Goal: Information Seeking & Learning: Compare options

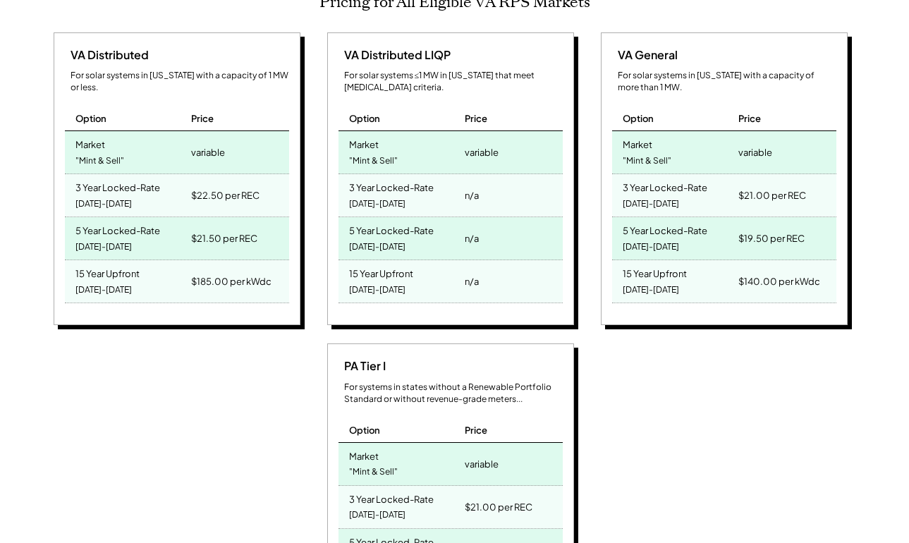
scroll to position [652, 0]
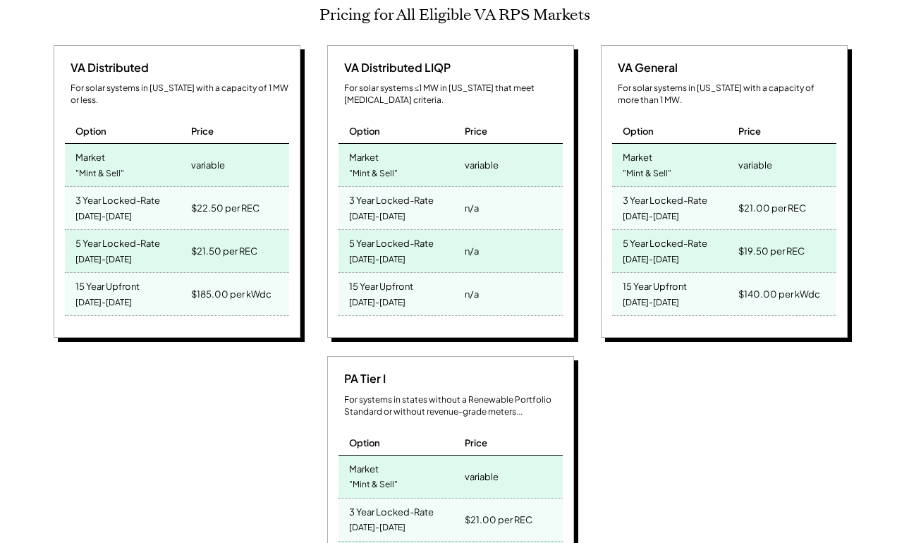
drag, startPoint x: 811, startPoint y: 272, endPoint x: 791, endPoint y: 279, distance: 20.7
click at [791, 279] on div "$140.00 per kWdc" at bounding box center [785, 294] width 101 height 42
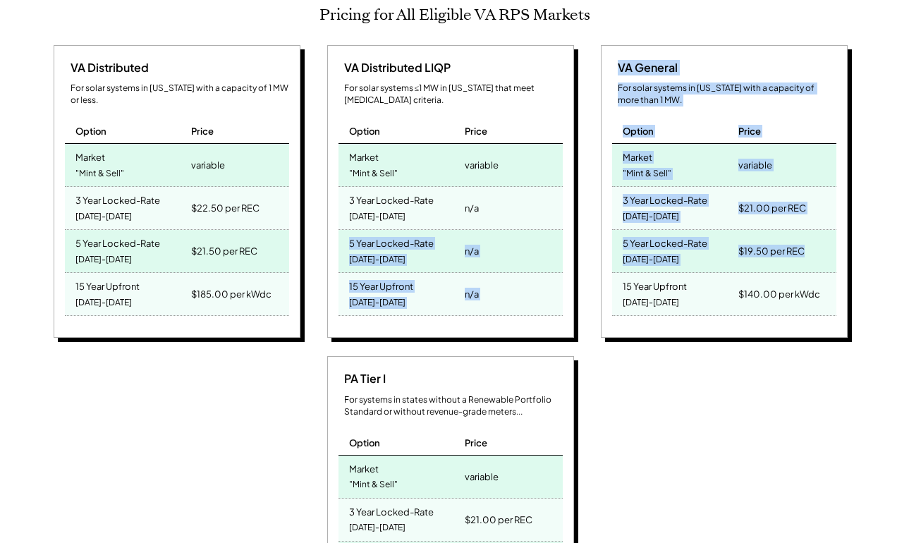
drag, startPoint x: 821, startPoint y: 233, endPoint x: 578, endPoint y: 208, distance: 243.9
click at [579, 205] on div "VA Distributed For solar systems in [US_STATE] with a capacity of 1 MW or less.…" at bounding box center [452, 349] width 807 height 609
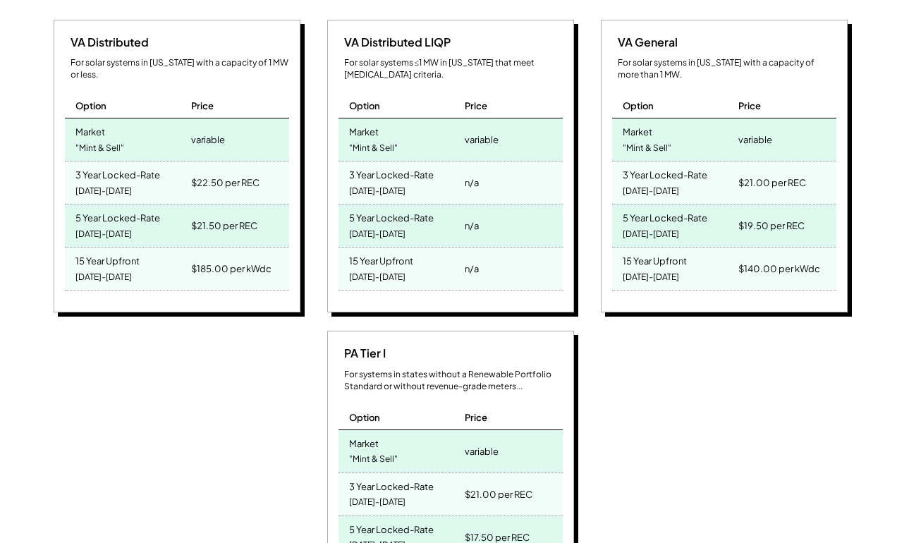
click at [650, 385] on div "PA Tier I For systems in states without a Renewable Portfolio Standard or witho…" at bounding box center [452, 480] width 807 height 298
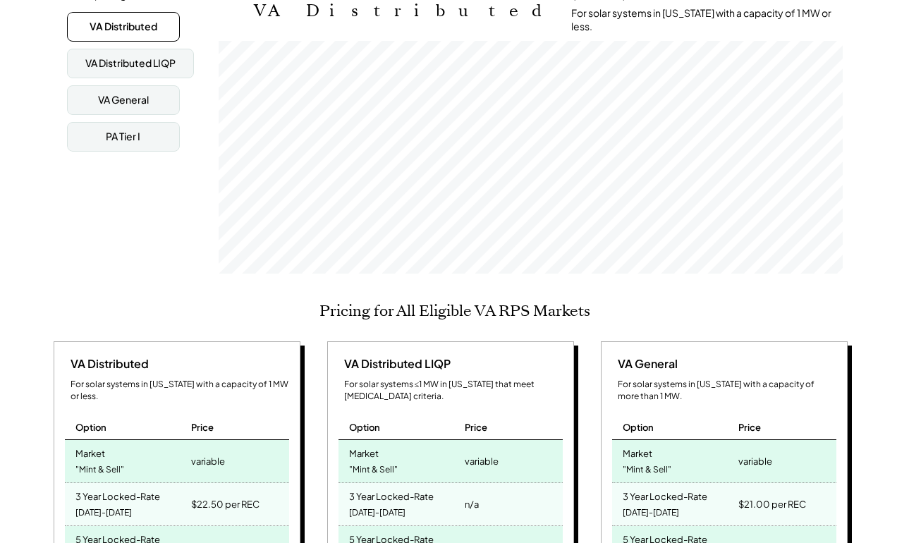
scroll to position [281, 0]
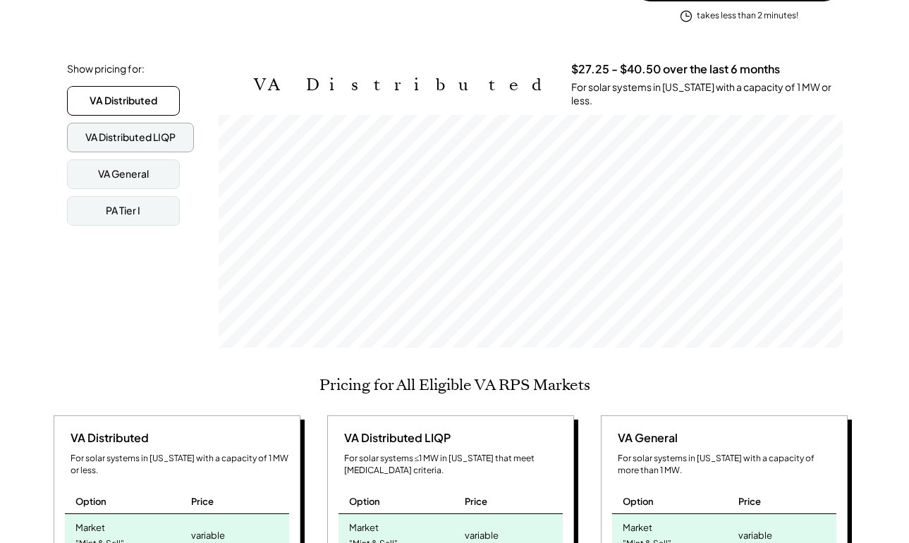
click at [160, 132] on div "VA Distributed LIQP" at bounding box center [130, 137] width 90 height 14
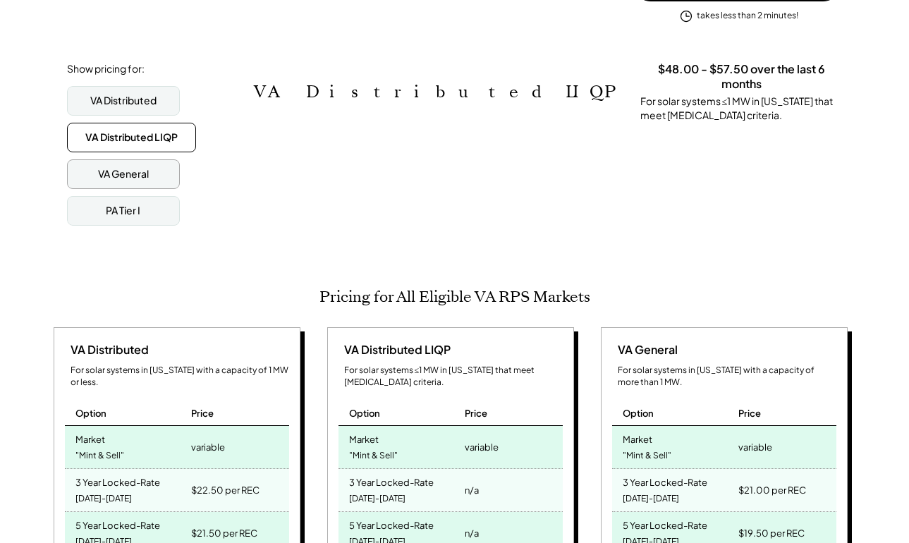
click at [152, 160] on div "VA General" at bounding box center [123, 174] width 113 height 30
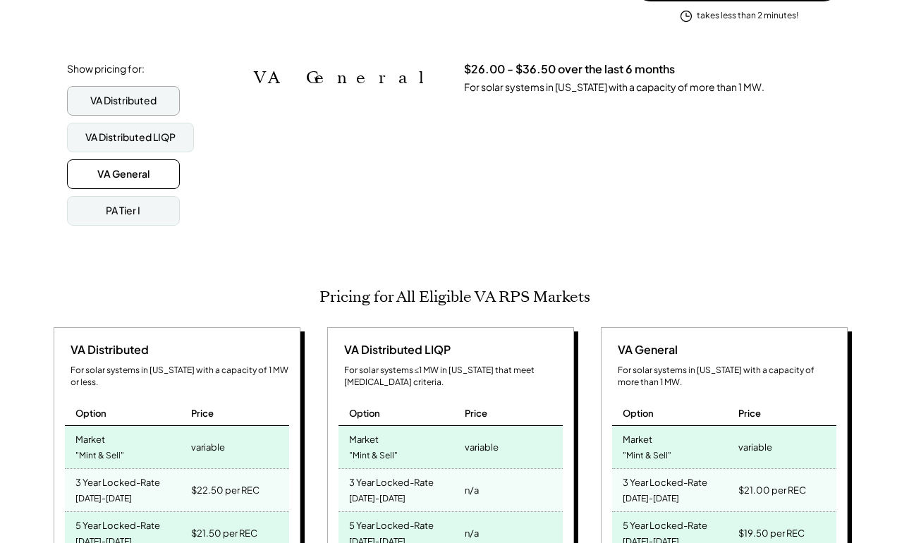
scroll to position [282, 0]
click at [173, 91] on div "VA Distributed" at bounding box center [123, 100] width 113 height 30
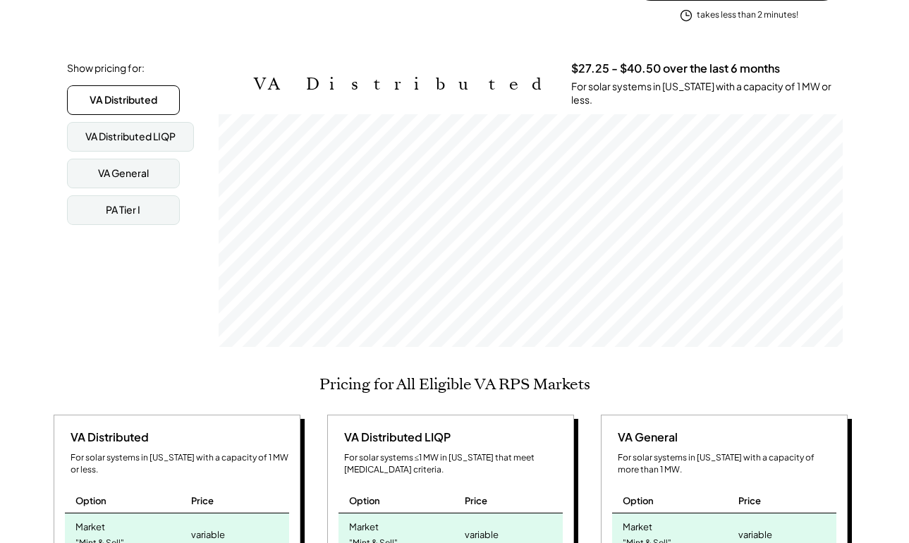
scroll to position [233, 624]
click at [157, 130] on div "VA Distributed LIQP" at bounding box center [130, 137] width 90 height 14
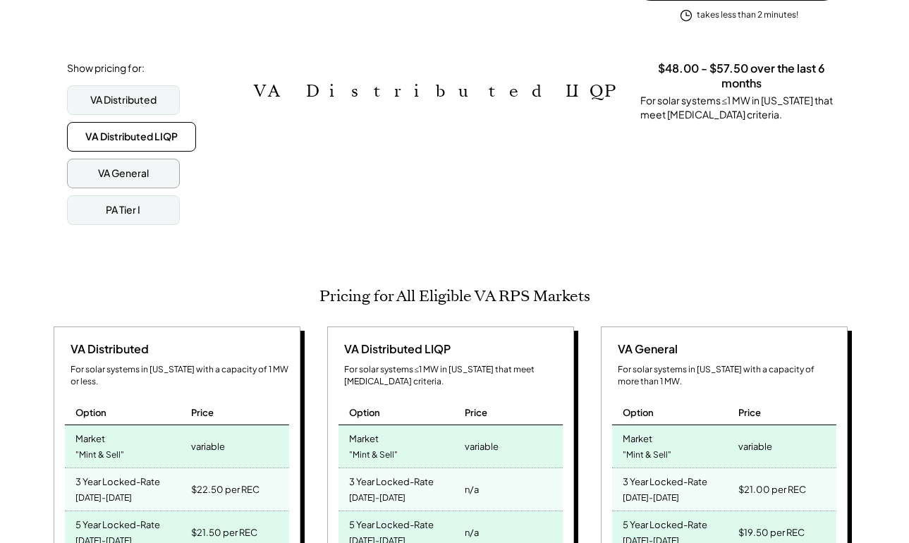
click at [151, 159] on div "VA General" at bounding box center [123, 174] width 113 height 30
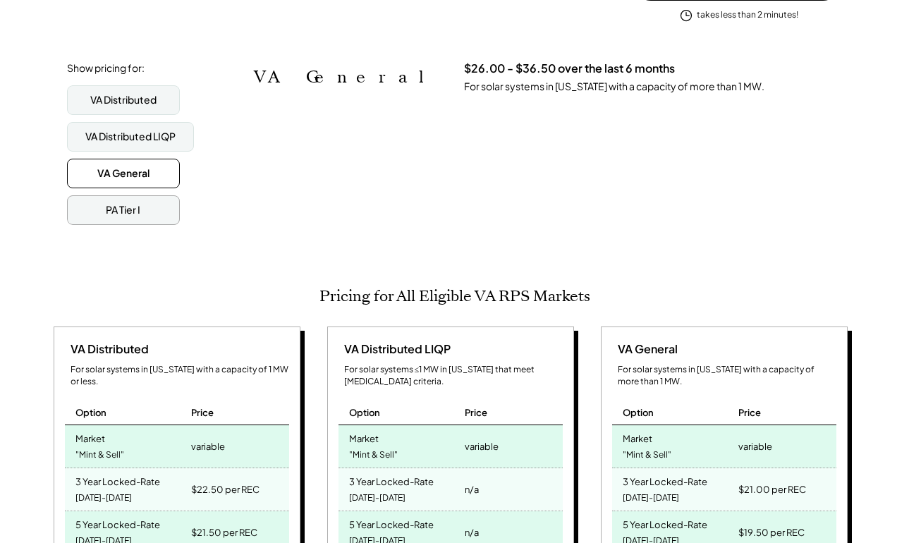
click at [143, 195] on div "PA Tier I" at bounding box center [123, 210] width 113 height 30
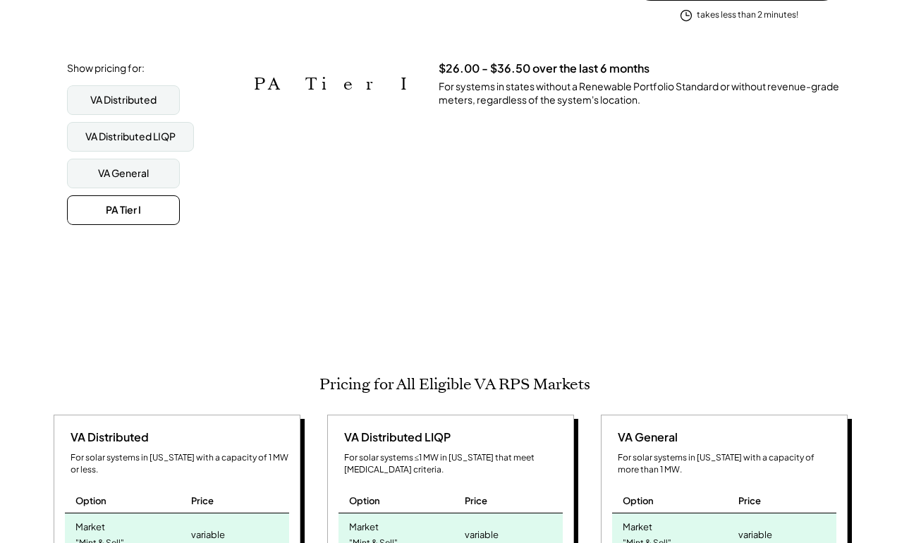
scroll to position [705258, 705258]
click at [145, 167] on div "VA General" at bounding box center [123, 173] width 51 height 14
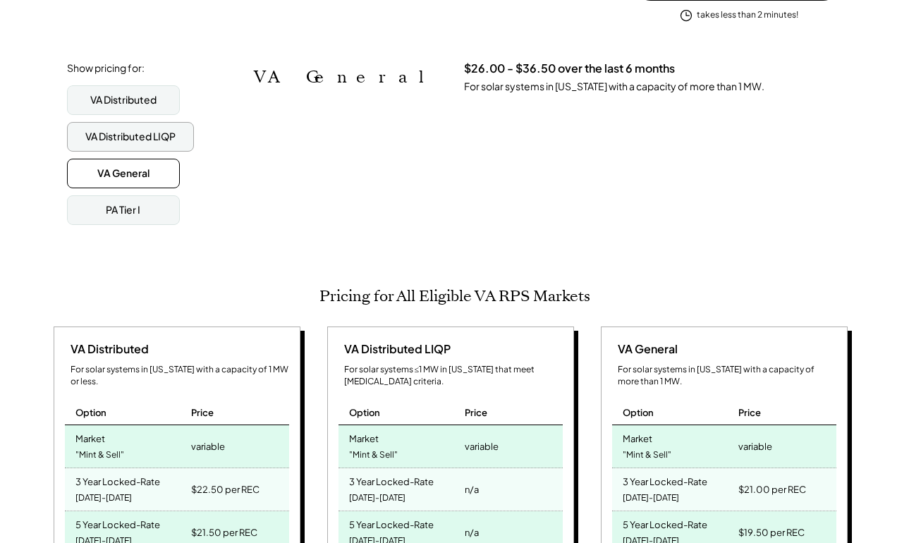
click at [142, 122] on div "VA Distributed LIQP" at bounding box center [130, 137] width 127 height 30
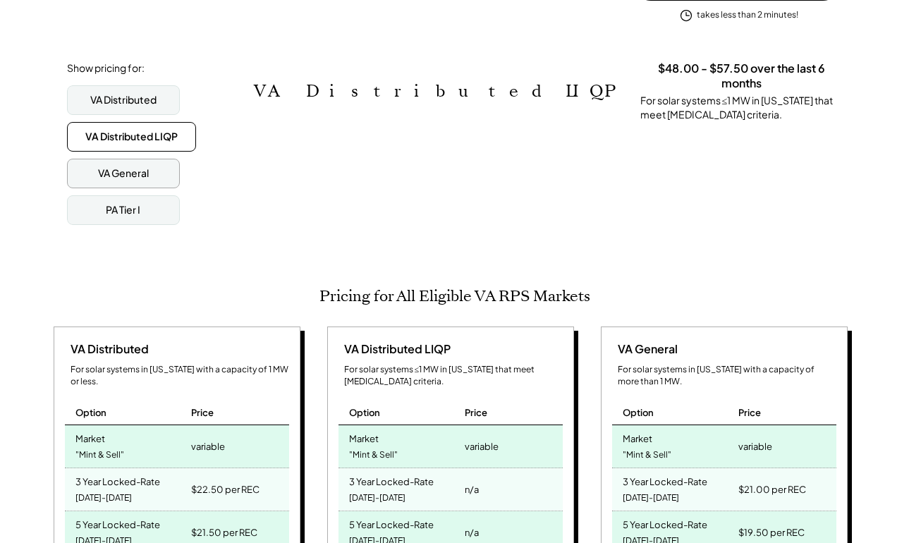
click at [133, 166] on div "VA General" at bounding box center [123, 173] width 51 height 14
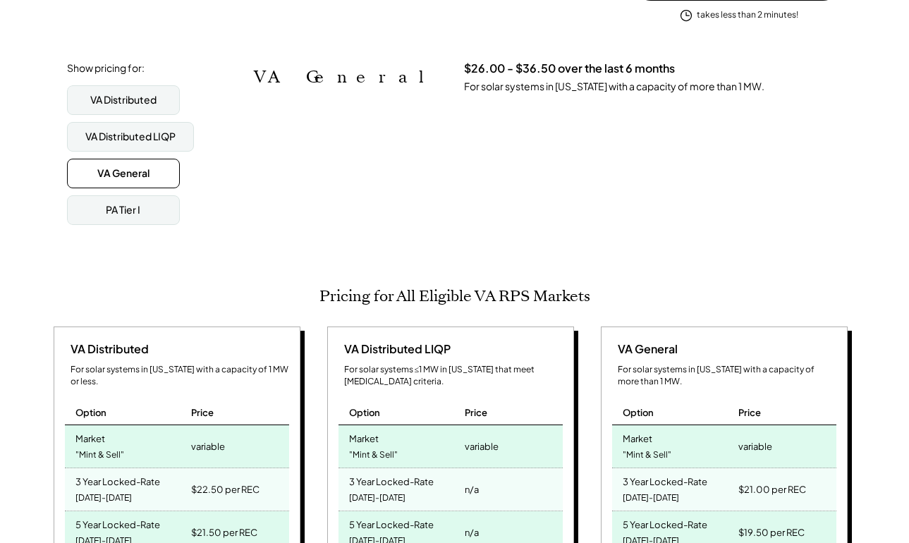
click at [133, 66] on div "Show pricing for: VA Distributed VA Distributed LIQP VA General PA Tier I" at bounding box center [137, 143] width 141 height 164
click at [128, 85] on div "VA Distributed" at bounding box center [123, 100] width 113 height 30
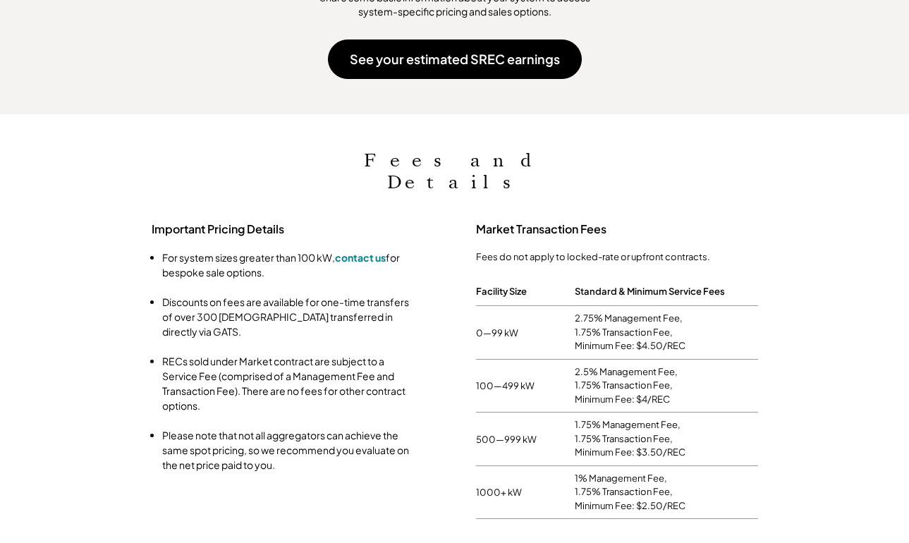
scroll to position [1452, 0]
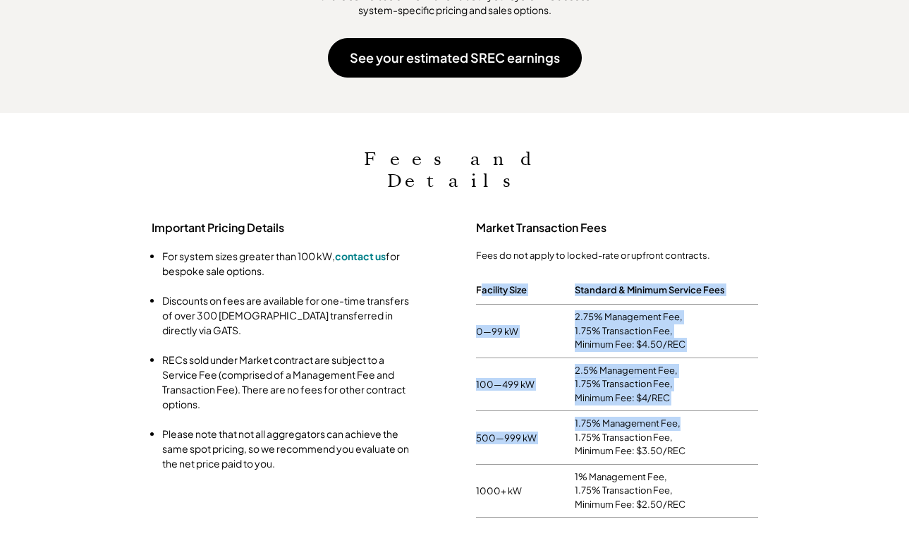
drag, startPoint x: 482, startPoint y: 245, endPoint x: 699, endPoint y: 339, distance: 235.7
click at [700, 375] on div "Facility Size Standard & Minimum Service Fees 0—99 kW 2.75% Management Fee, 1.7…" at bounding box center [617, 397] width 282 height 242
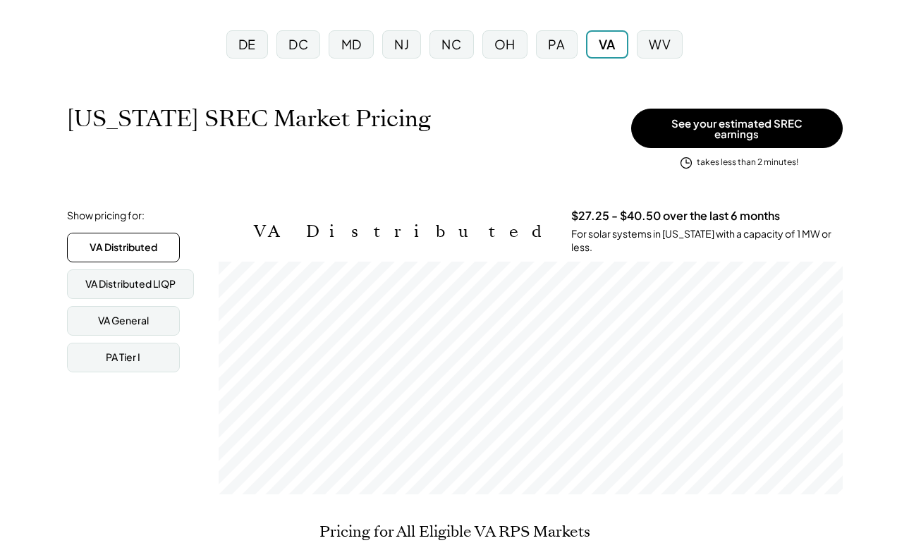
scroll to position [136, 0]
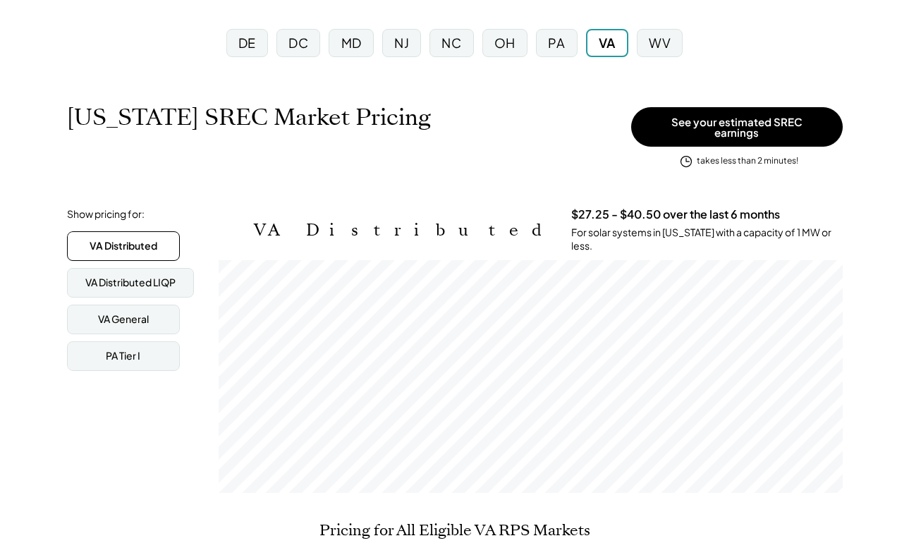
click at [550, 47] on div "PA" at bounding box center [556, 43] width 17 height 18
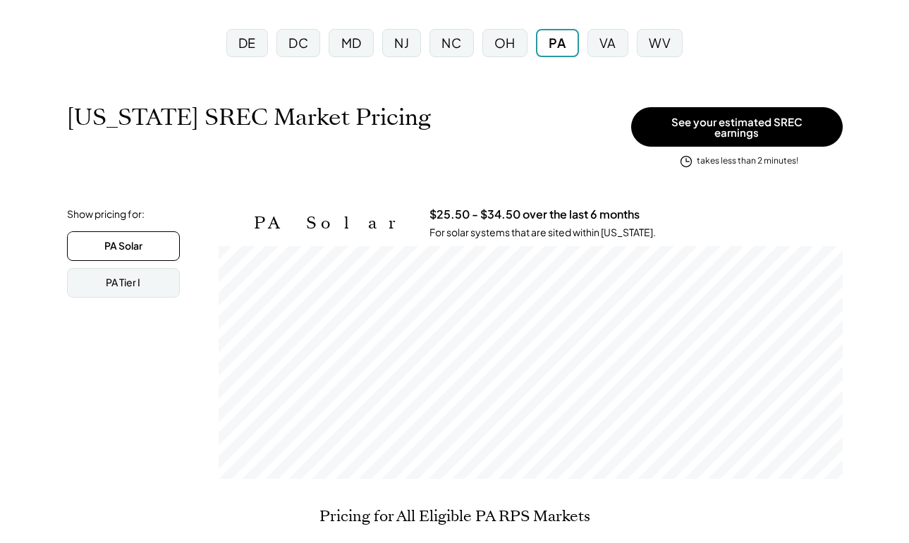
click at [480, 35] on div "OH" at bounding box center [505, 43] width 54 height 37
click at [495, 44] on div "OH" at bounding box center [504, 43] width 21 height 18
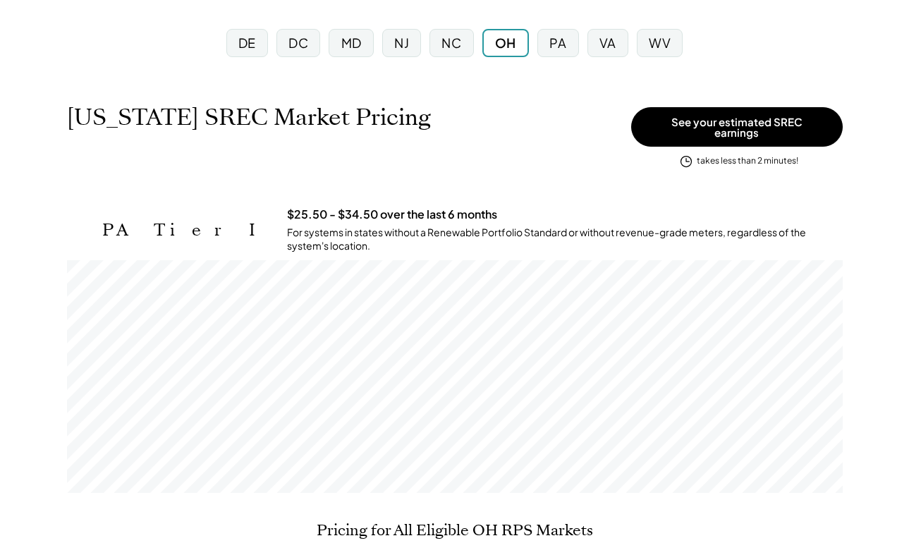
scroll to position [233, 776]
click at [451, 41] on div "NC" at bounding box center [451, 43] width 20 height 18
click at [250, 44] on div "DE" at bounding box center [247, 43] width 18 height 18
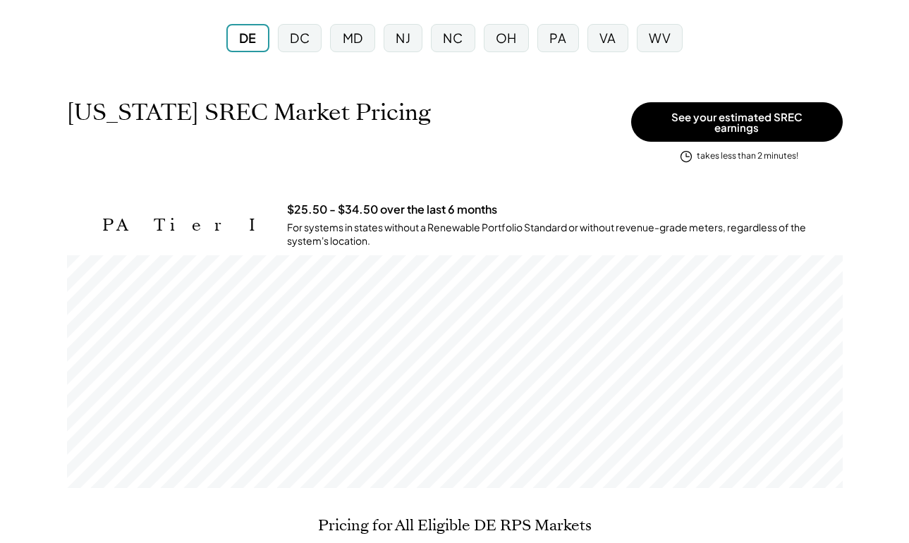
click at [300, 42] on div "DC" at bounding box center [300, 38] width 20 height 18
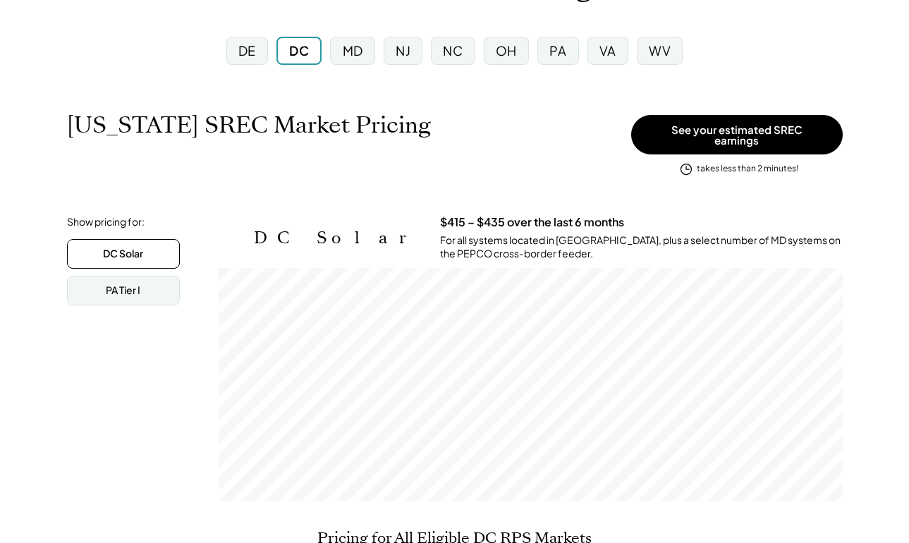
scroll to position [128, 0]
click at [140, 284] on div "PA Tier I" at bounding box center [123, 291] width 35 height 14
click at [143, 250] on div "DC Solar" at bounding box center [123, 254] width 40 height 14
click at [361, 51] on div "MD" at bounding box center [353, 51] width 20 height 18
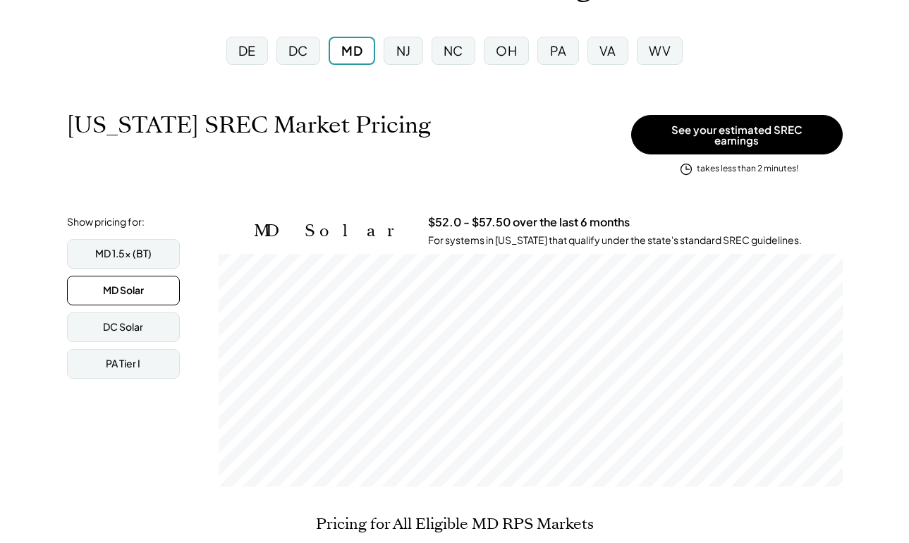
scroll to position [233, 624]
click at [400, 50] on div "NJ" at bounding box center [403, 51] width 15 height 18
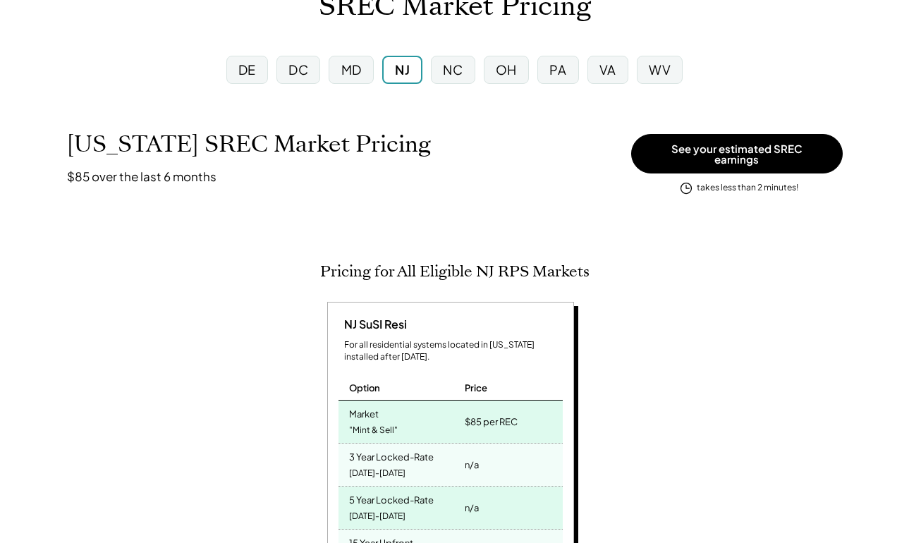
scroll to position [107, 0]
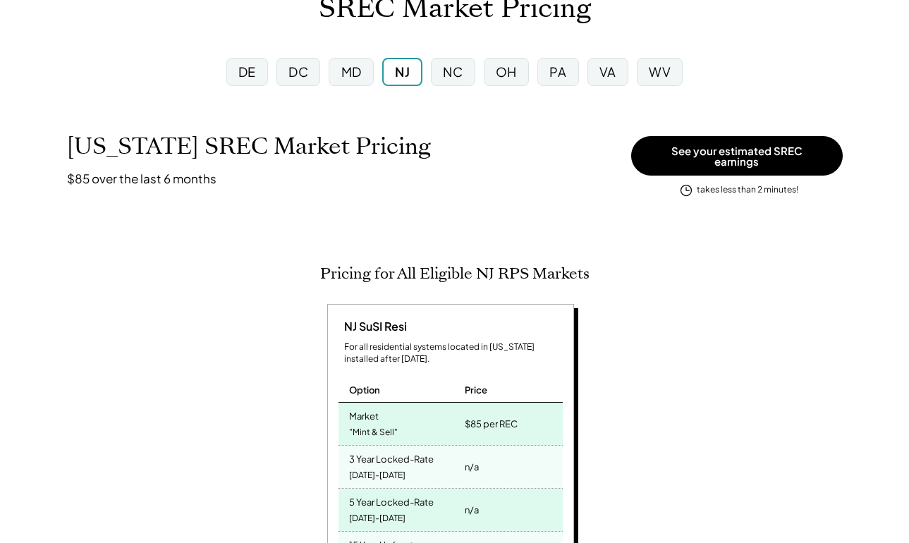
click at [454, 68] on div "NC" at bounding box center [453, 72] width 20 height 18
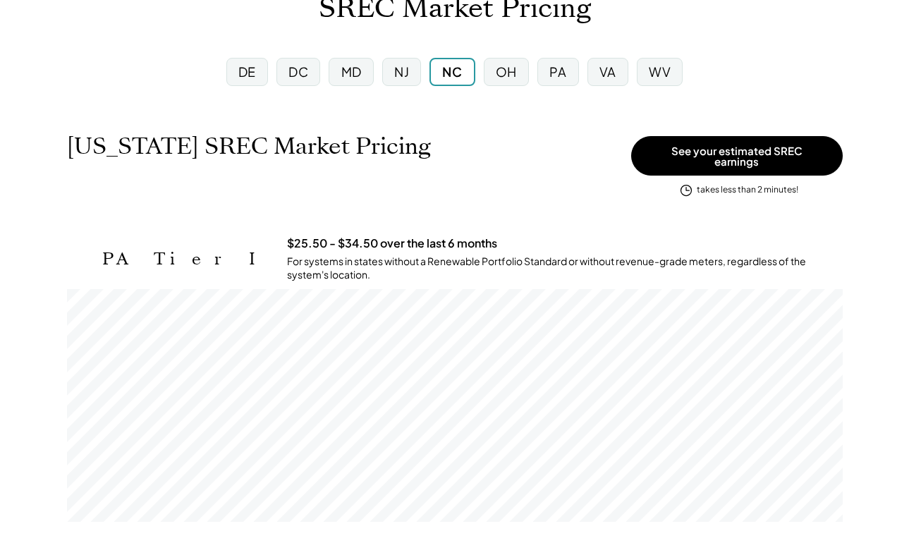
scroll to position [233, 776]
click at [497, 71] on div "OH" at bounding box center [506, 72] width 21 height 18
click at [562, 73] on div "PA" at bounding box center [557, 72] width 17 height 18
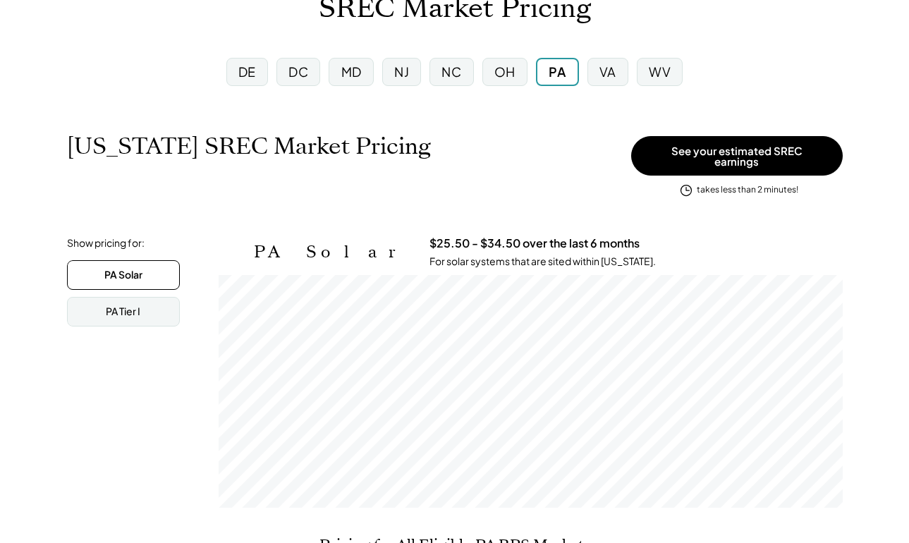
scroll to position [233, 624]
click at [613, 71] on div "VA" at bounding box center [607, 72] width 17 height 18
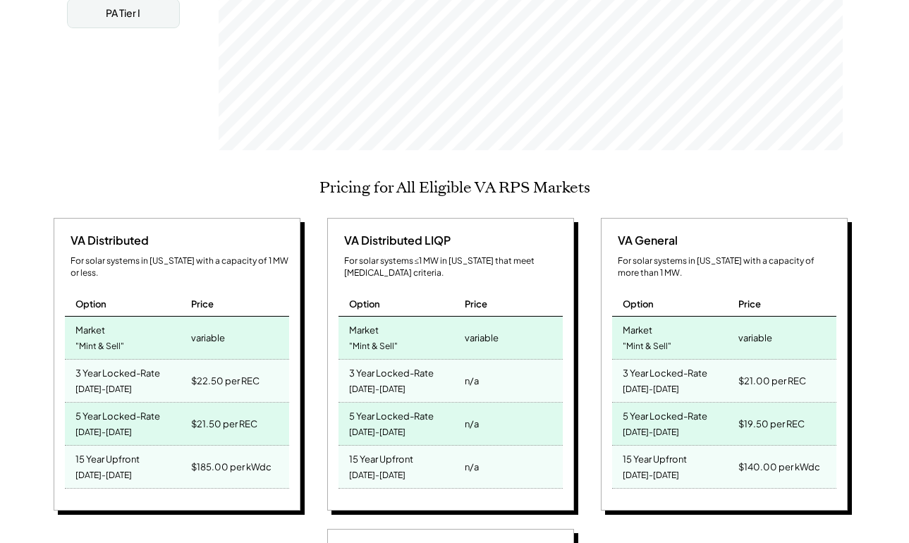
scroll to position [485, 0]
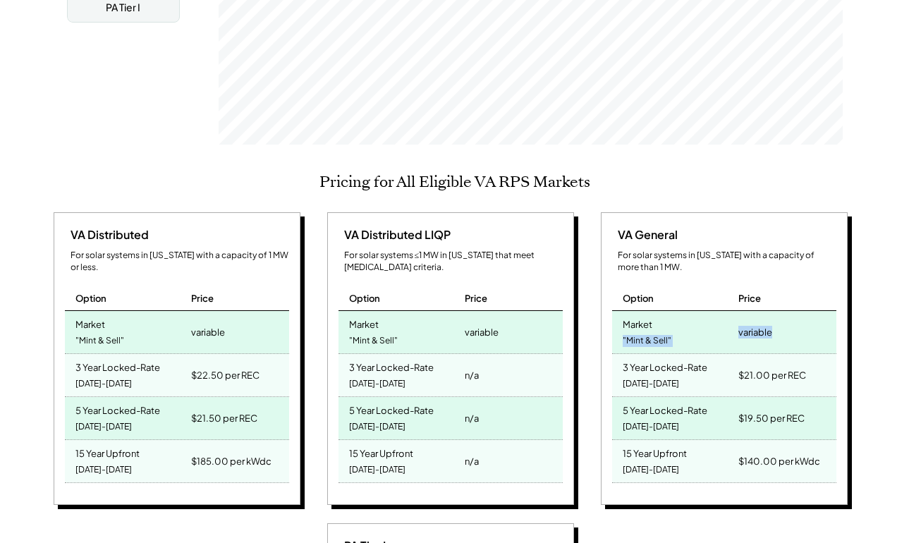
drag, startPoint x: 779, startPoint y: 306, endPoint x: 669, endPoint y: 277, distance: 113.8
click at [671, 311] on div "Market "Mint & Sell" variable" at bounding box center [724, 332] width 224 height 43
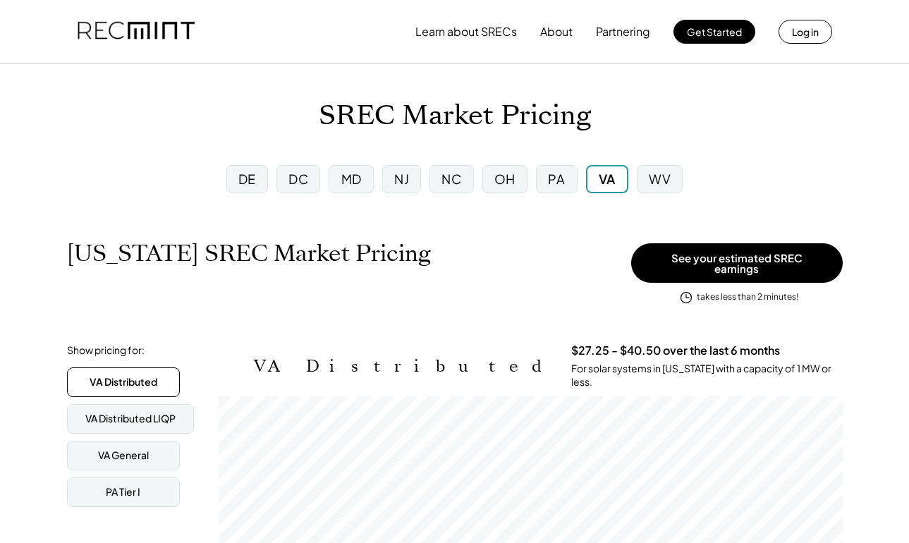
scroll to position [0, 0]
click at [672, 188] on div "WV" at bounding box center [660, 179] width 46 height 28
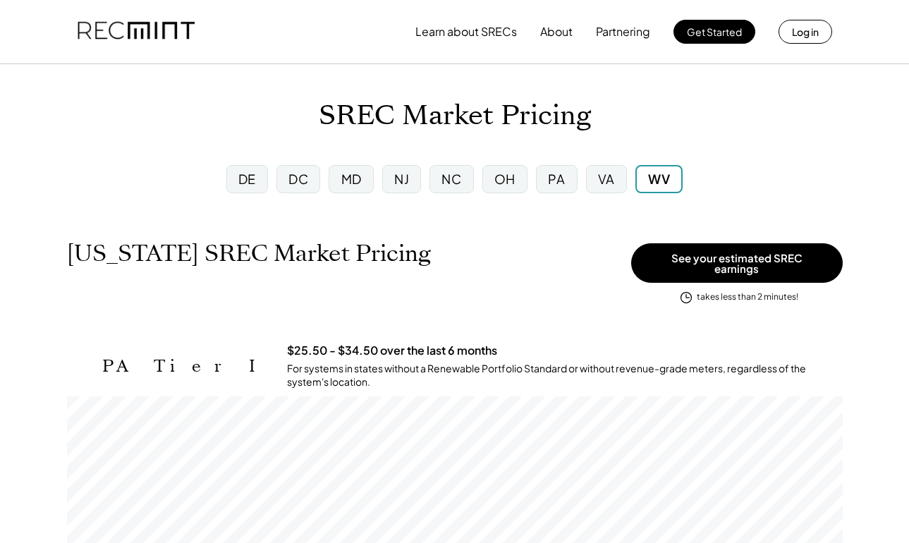
scroll to position [233, 776]
click at [611, 182] on div "VA" at bounding box center [606, 179] width 17 height 18
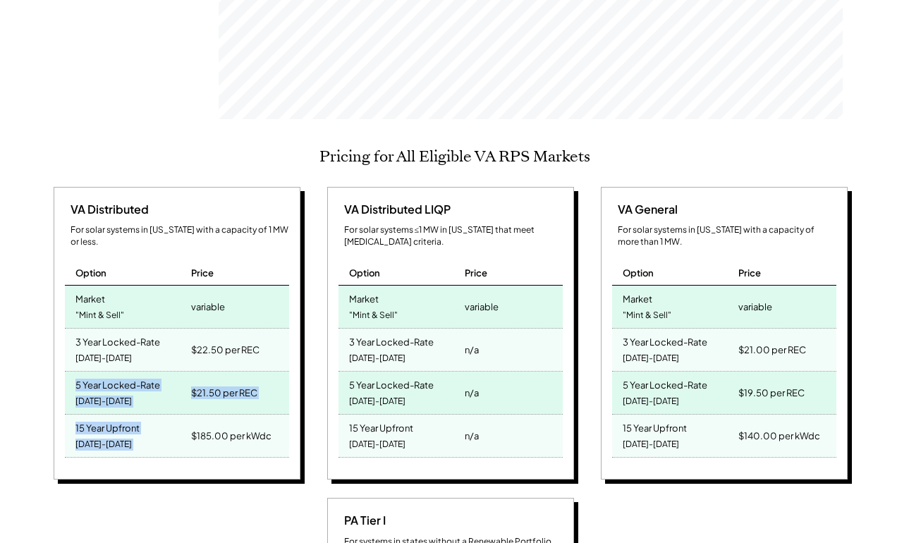
drag, startPoint x: 278, startPoint y: 329, endPoint x: 288, endPoint y: 394, distance: 65.6
click at [288, 394] on div "VA Distributed For solar systems in [US_STATE] with a capacity of 1 MW or less.…" at bounding box center [177, 333] width 247 height 293
click at [233, 340] on div "$22.50 per REC" at bounding box center [225, 350] width 68 height 20
